Goal: Task Accomplishment & Management: Manage account settings

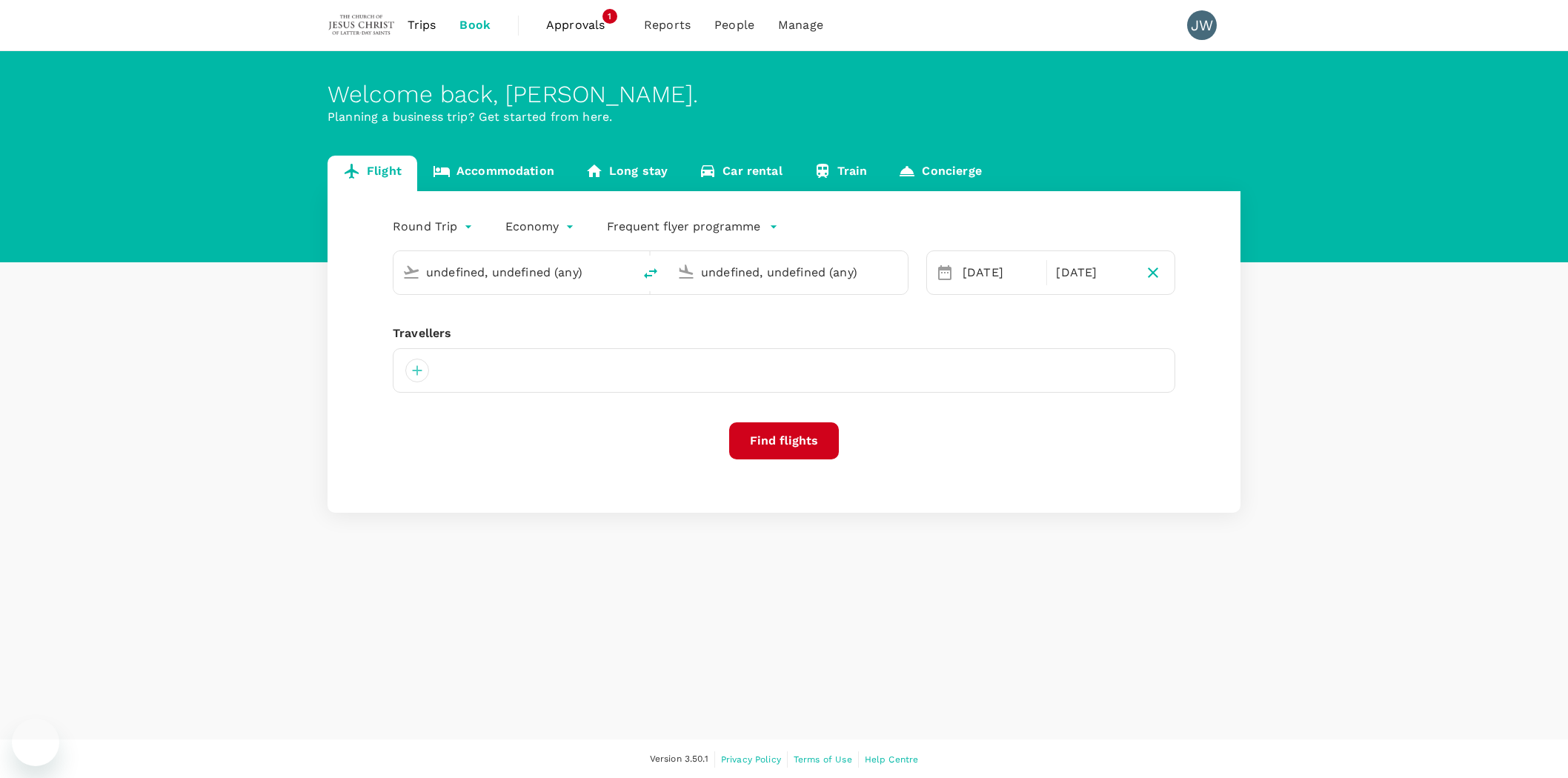
type input "Kuching Intl (KCH)"
type input "Kota Kinabalu Intl (BKI)"
